Goal: Task Accomplishment & Management: Use online tool/utility

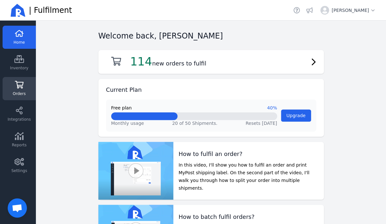
click at [27, 96] on link "Orders" at bounding box center [19, 88] width 33 height 23
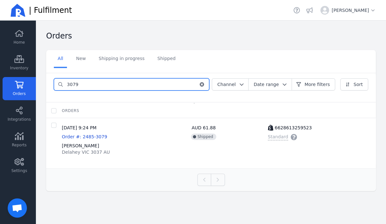
drag, startPoint x: 81, startPoint y: 86, endPoint x: 49, endPoint y: 80, distance: 32.6
click at [63, 80] on input "3079" at bounding box center [131, 85] width 136 height 12
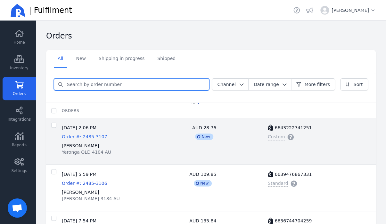
click at [85, 139] on span "Order #: 2485-3107" at bounding box center [84, 136] width 45 height 5
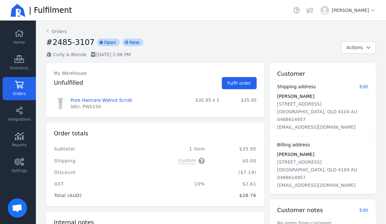
scroll to position [17, 0]
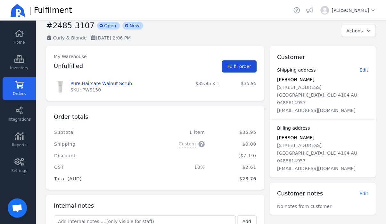
click at [232, 69] on span "Fulfil order" at bounding box center [239, 66] width 24 height 6
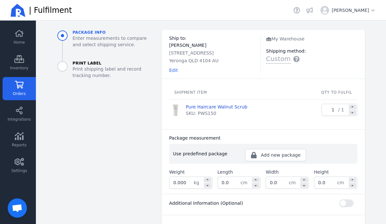
scroll to position [29, 0]
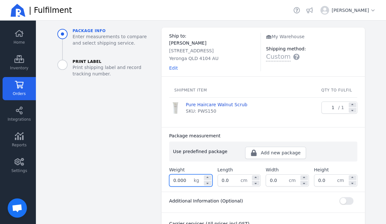
drag, startPoint x: 188, startPoint y: 183, endPoint x: 176, endPoint y: 180, distance: 12.8
click at [176, 180] on input "0.000" at bounding box center [182, 180] width 24 height 12
type input "0.200"
type input "19.0"
type input "15.0"
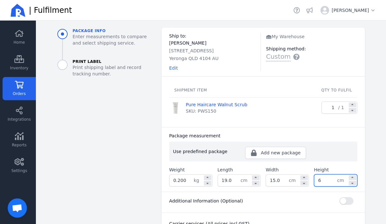
type input "6.0"
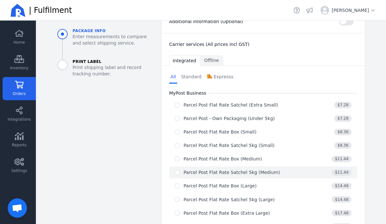
scroll to position [224, 0]
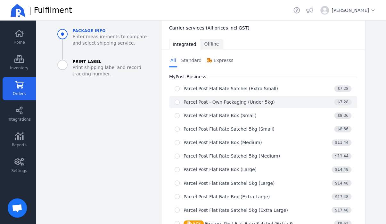
click at [228, 102] on div "Parcel Post - Own Packaging (Under 5kg)" at bounding box center [229, 102] width 91 height 6
radio input "true"
select select "0"
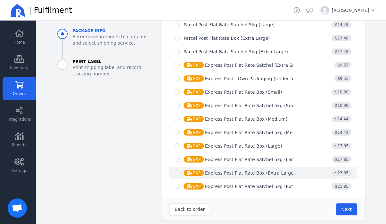
scroll to position [457, 0]
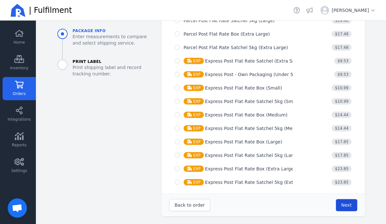
click at [342, 207] on span "Next" at bounding box center [347, 204] width 11 height 5
type input "19.0"
type input "15.0"
type input "6.0"
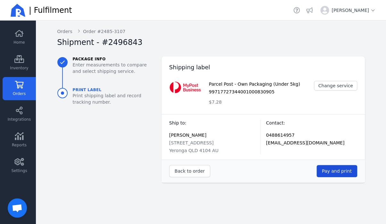
click at [349, 169] on span "Pay and print" at bounding box center [337, 170] width 30 height 5
